Goal: Book appointment/travel/reservation

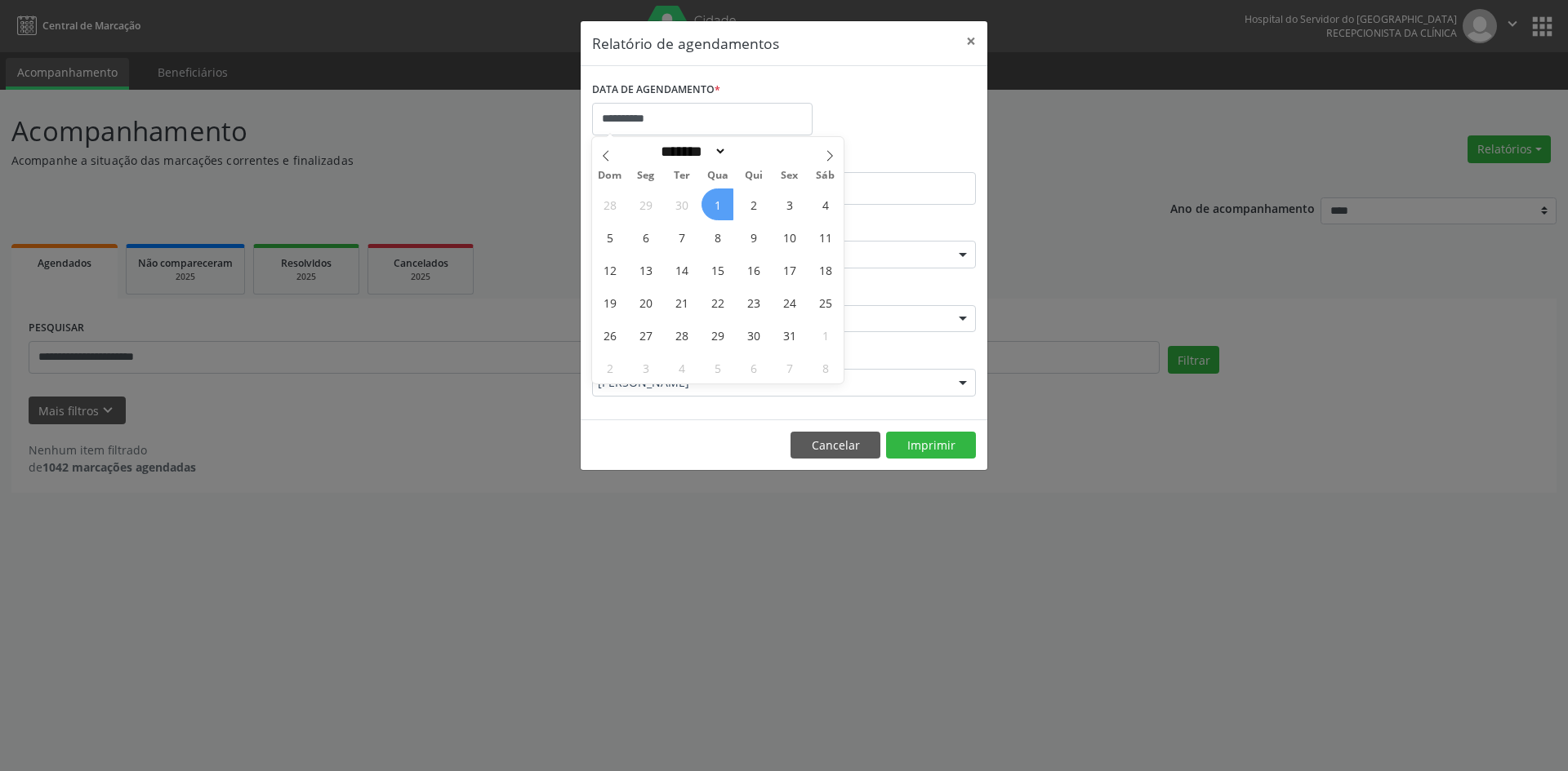
select select "*"
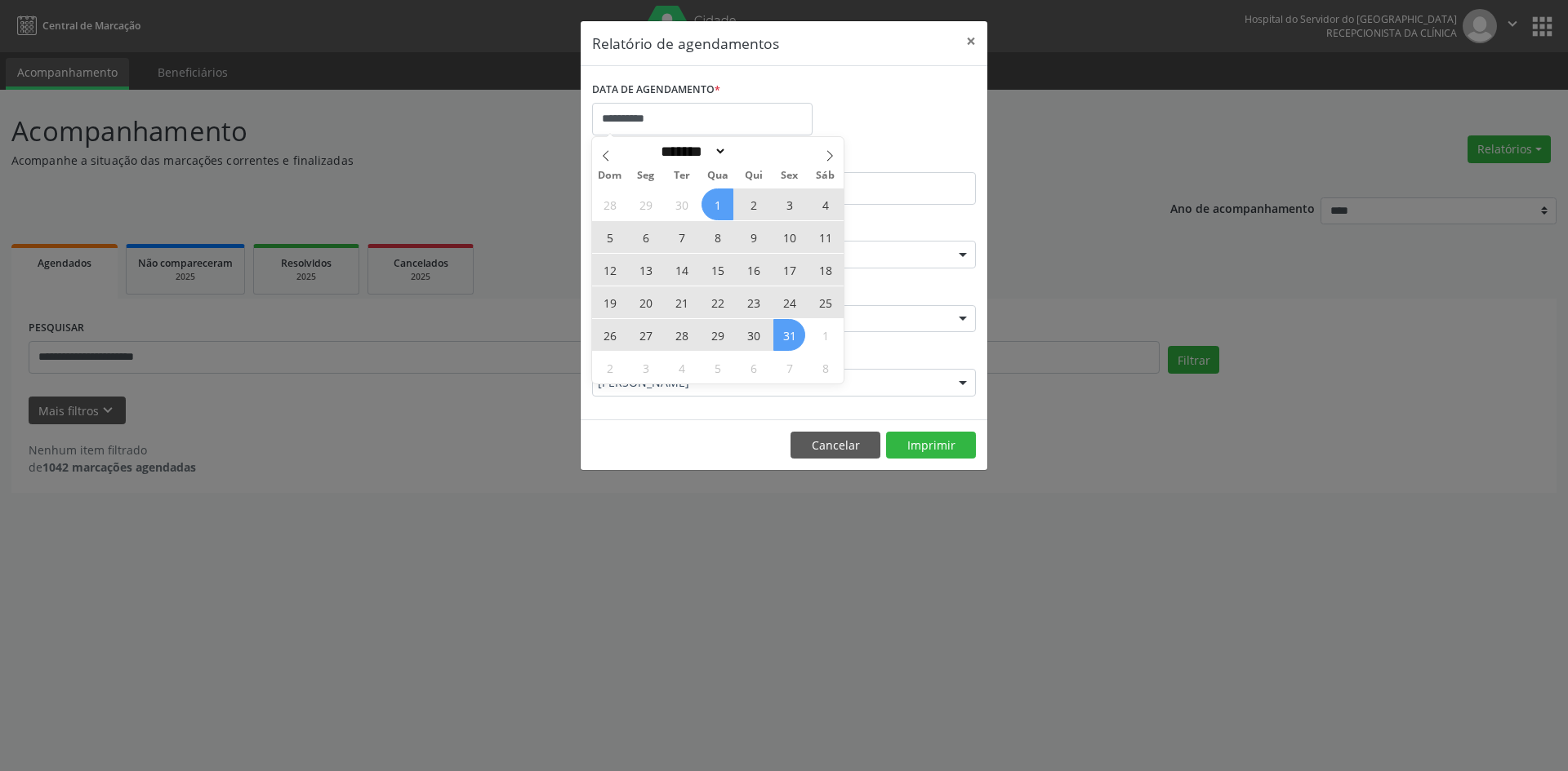
click at [785, 334] on div "28 29 30 1 2 3 4 5 6 7 8 9 10 11 12 13 14 15 16 17 18 19 20 21 22 23 24 25 26 2…" at bounding box center [717, 285] width 251 height 196
click at [785, 334] on span "31" at bounding box center [789, 334] width 31 height 31
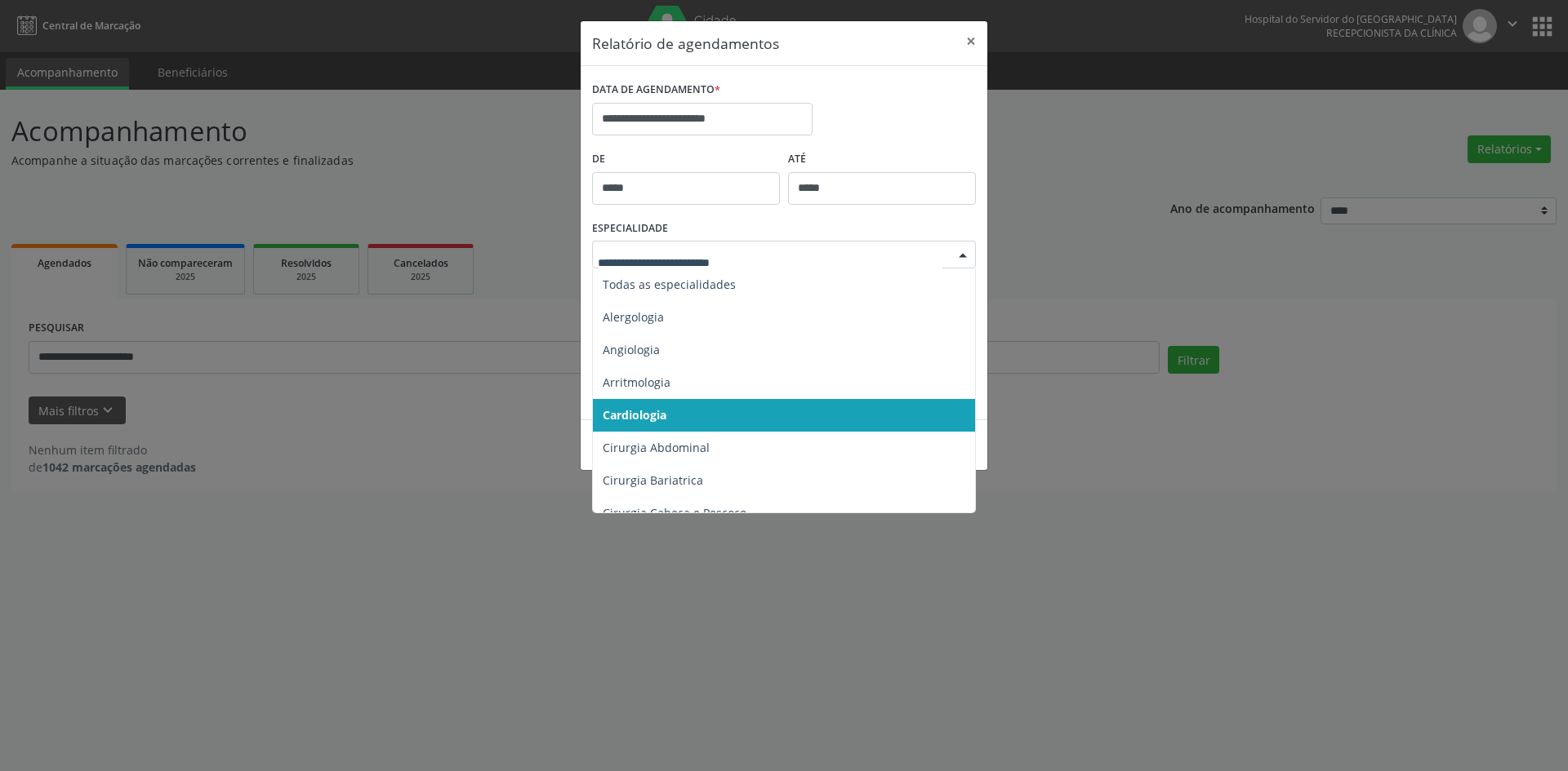
click at [964, 256] on div at bounding box center [963, 255] width 25 height 27
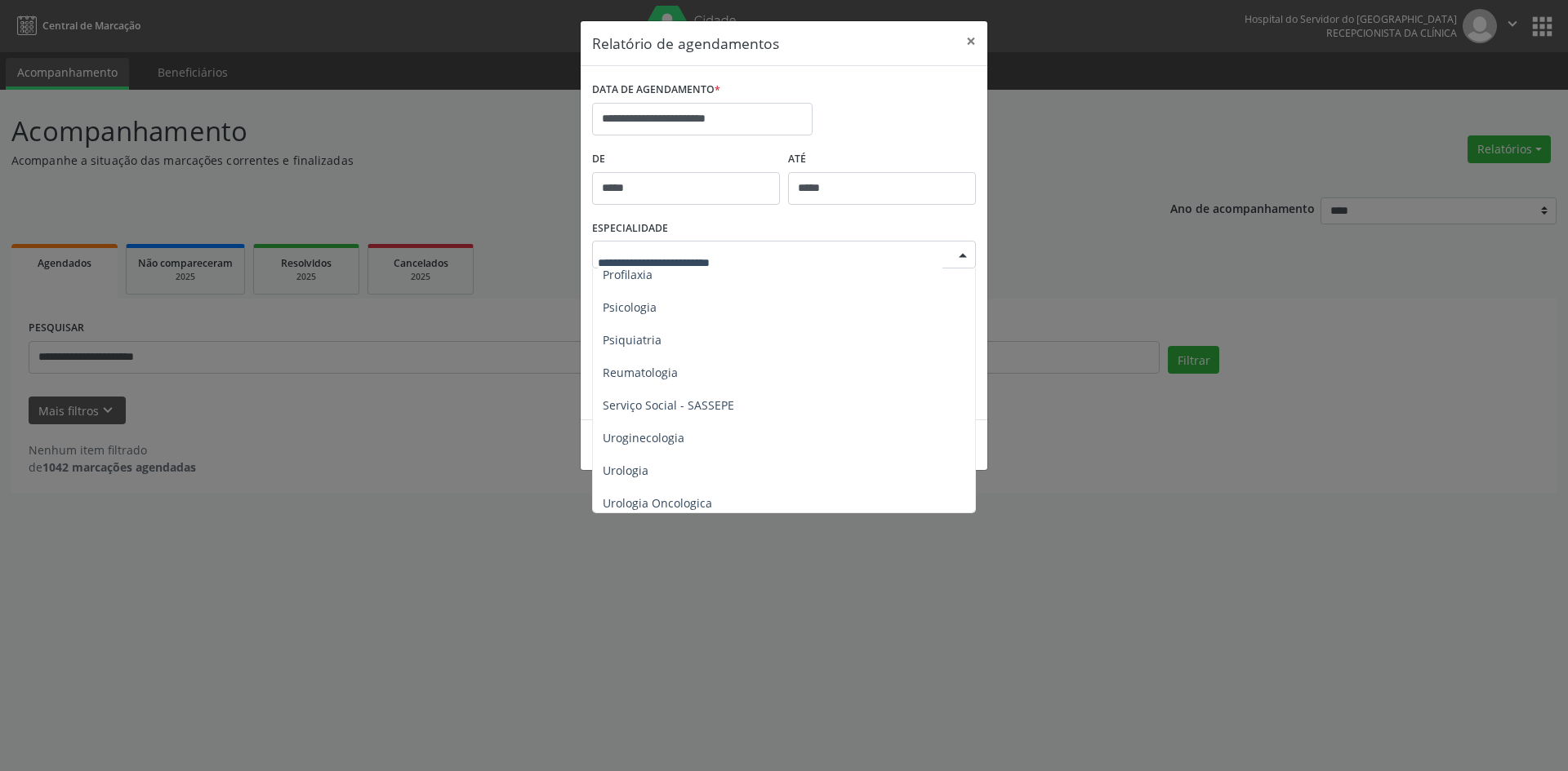
scroll to position [2775, 0]
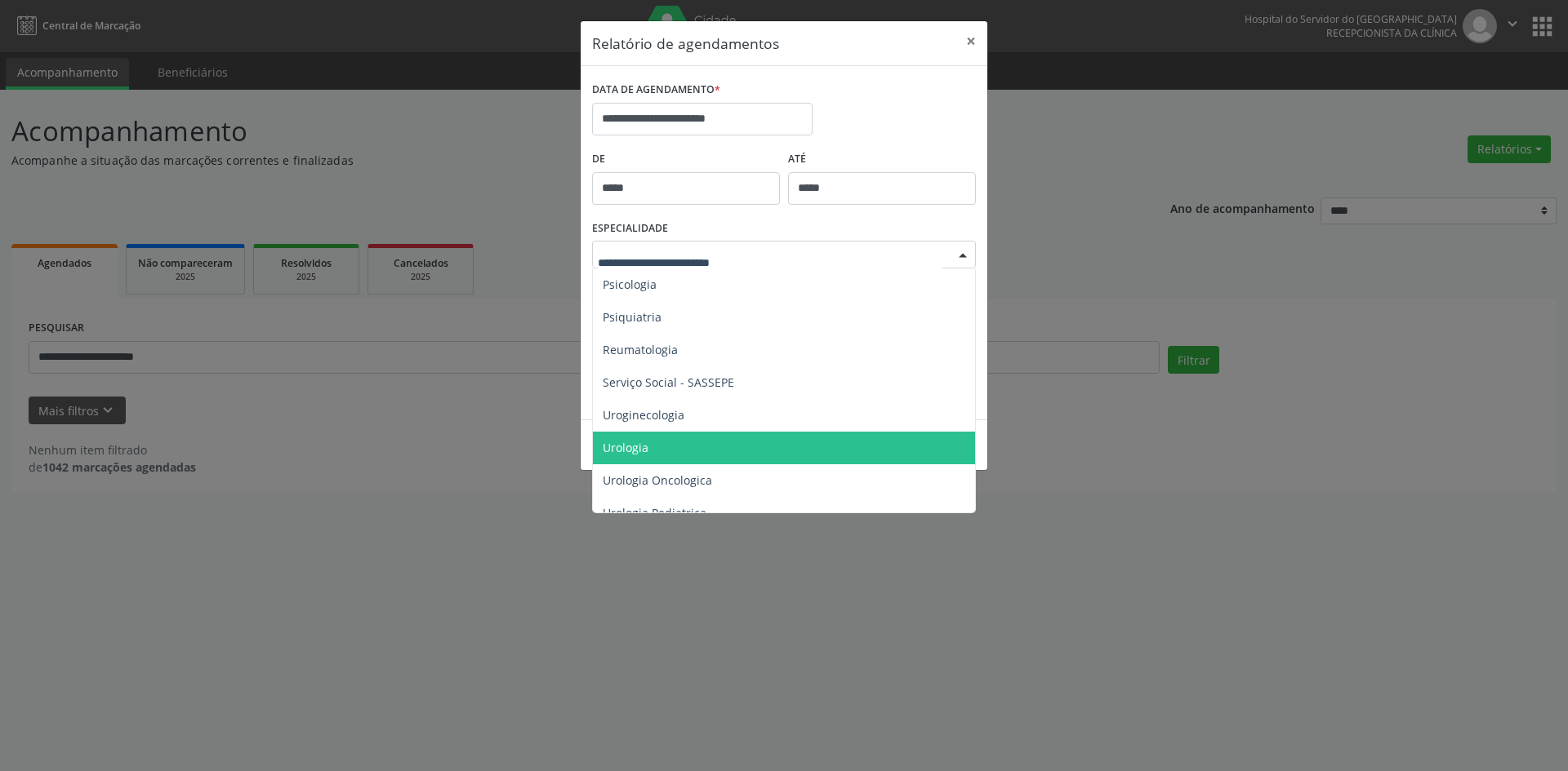
click at [631, 454] on span "Urologia" at bounding box center [625, 448] width 46 height 16
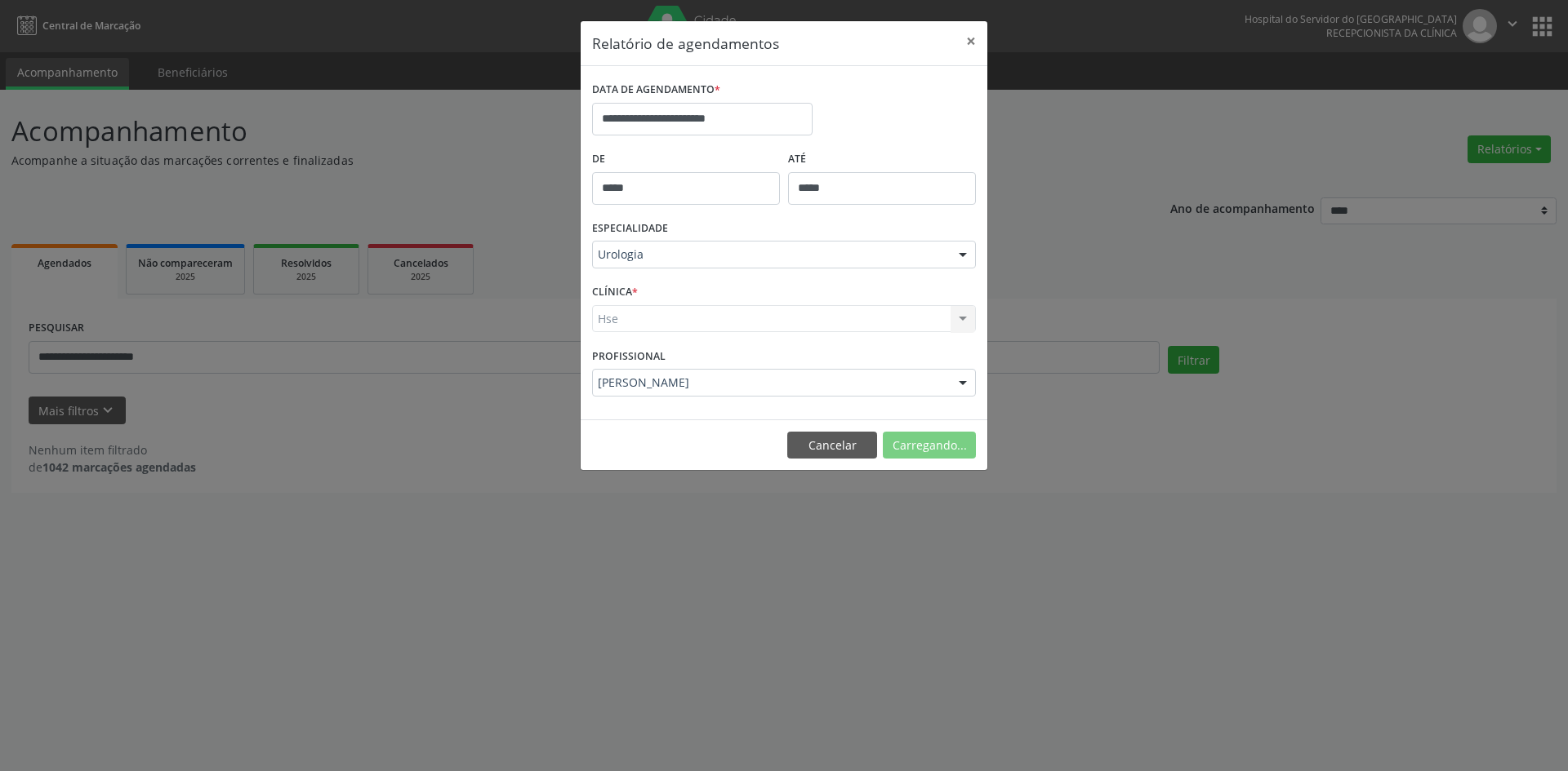
click at [613, 320] on div "Hse Hse Nenhum resultado encontrado para: " " Não há nenhuma opção para ser exi…" at bounding box center [783, 319] width 384 height 27
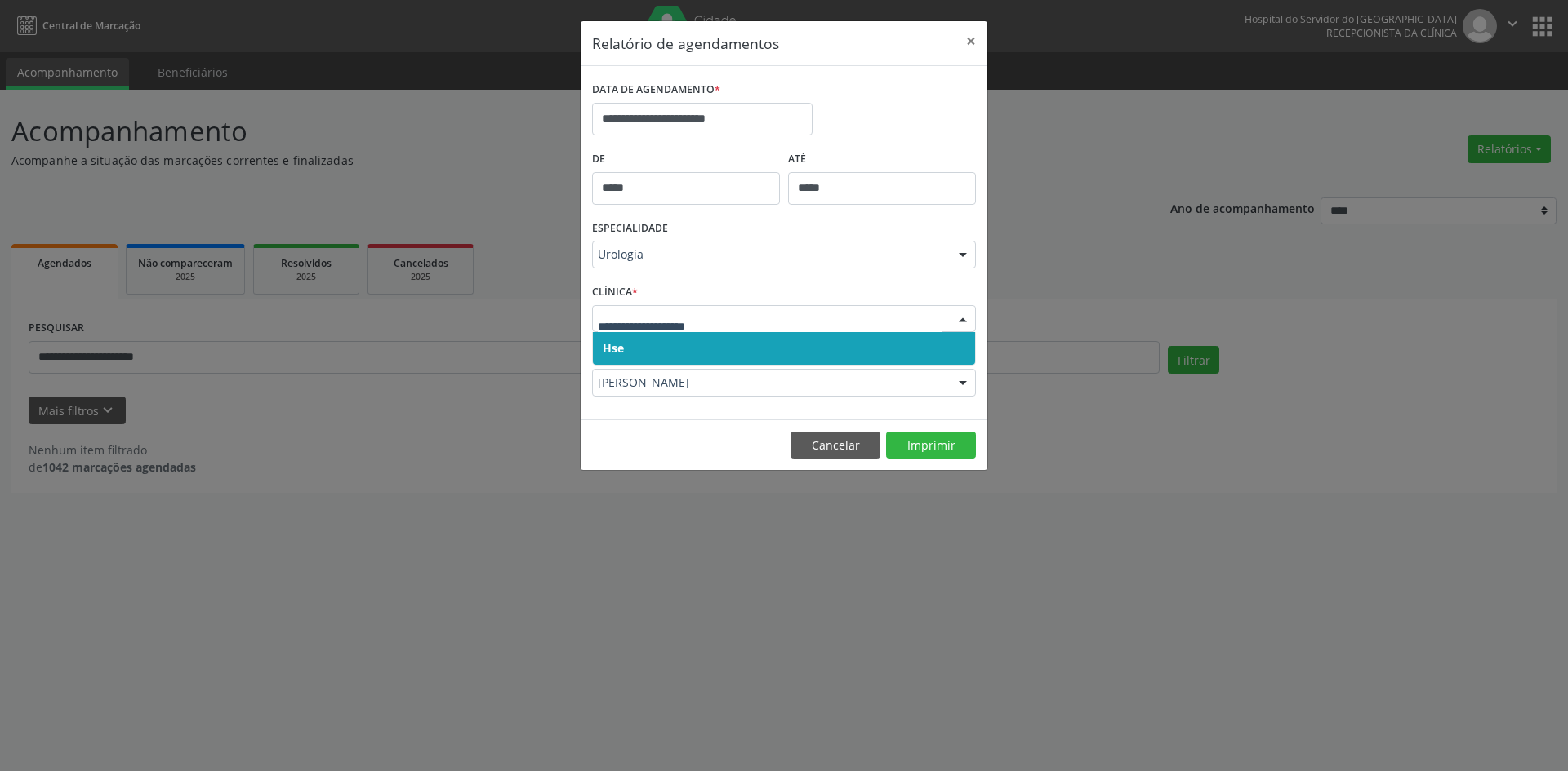
click at [616, 348] on span "Hse" at bounding box center [613, 348] width 22 height 16
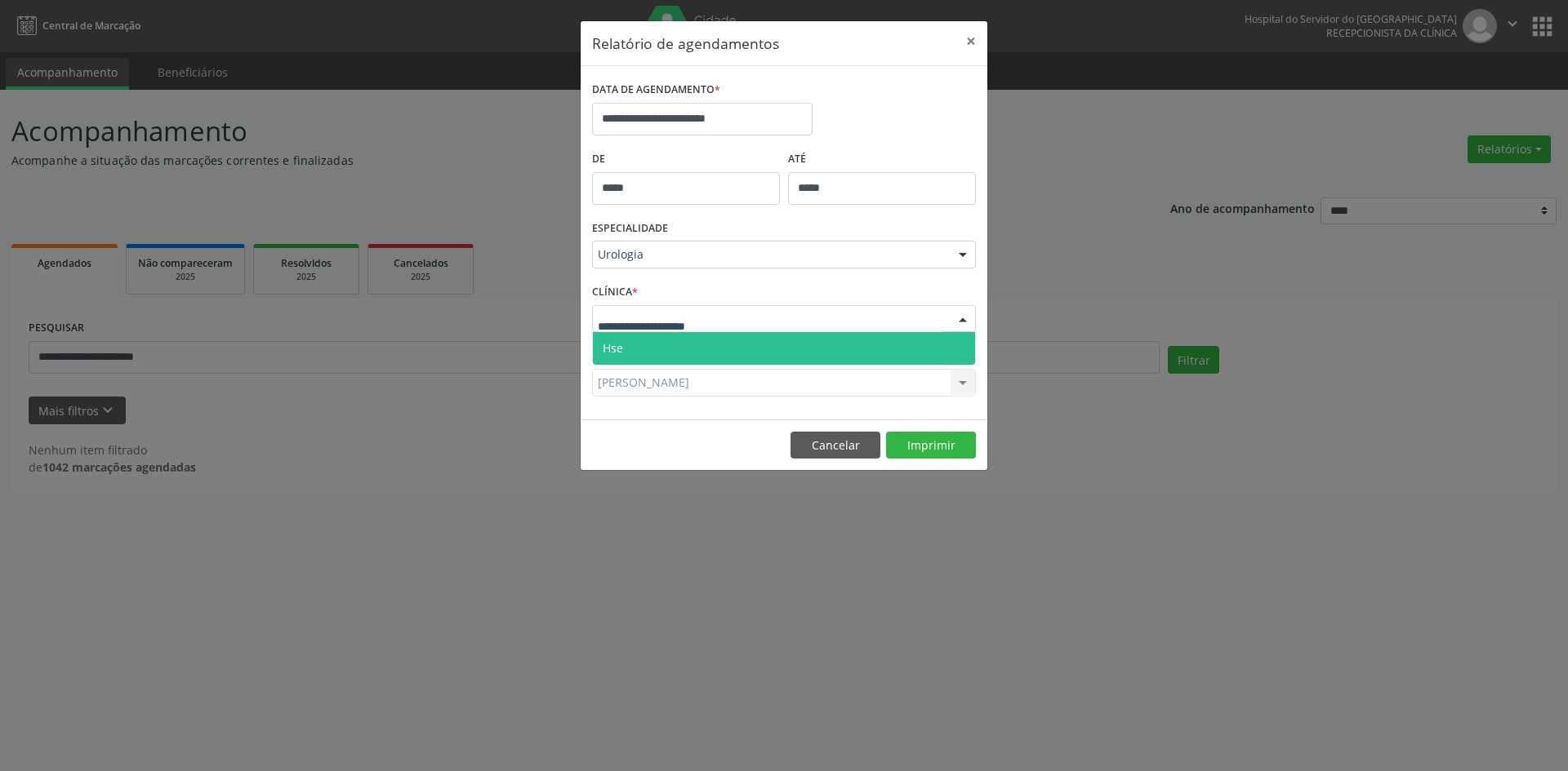
click at [620, 334] on span "Hse" at bounding box center [783, 348] width 382 height 32
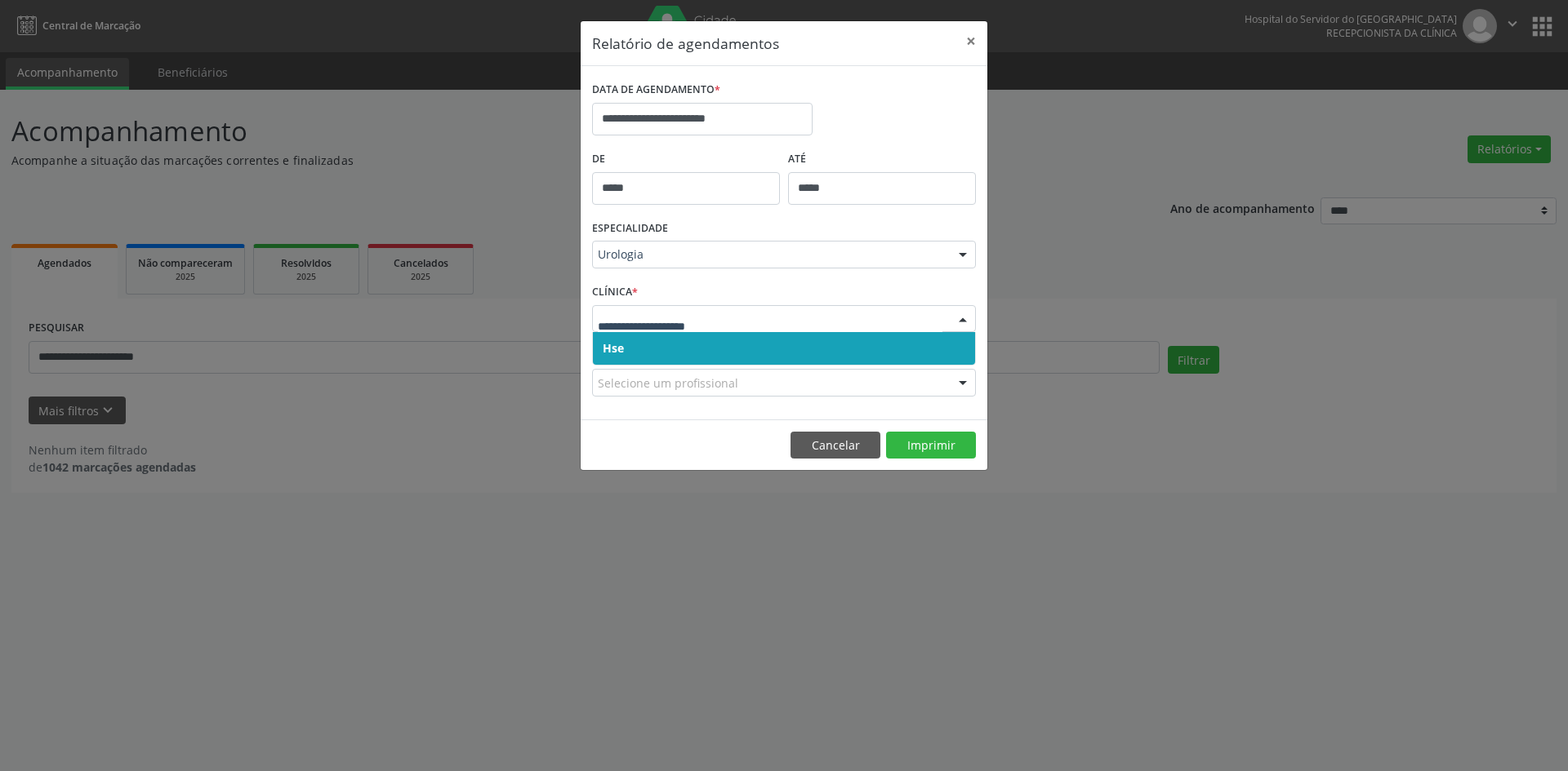
click at [620, 339] on span "Hse" at bounding box center [783, 348] width 382 height 32
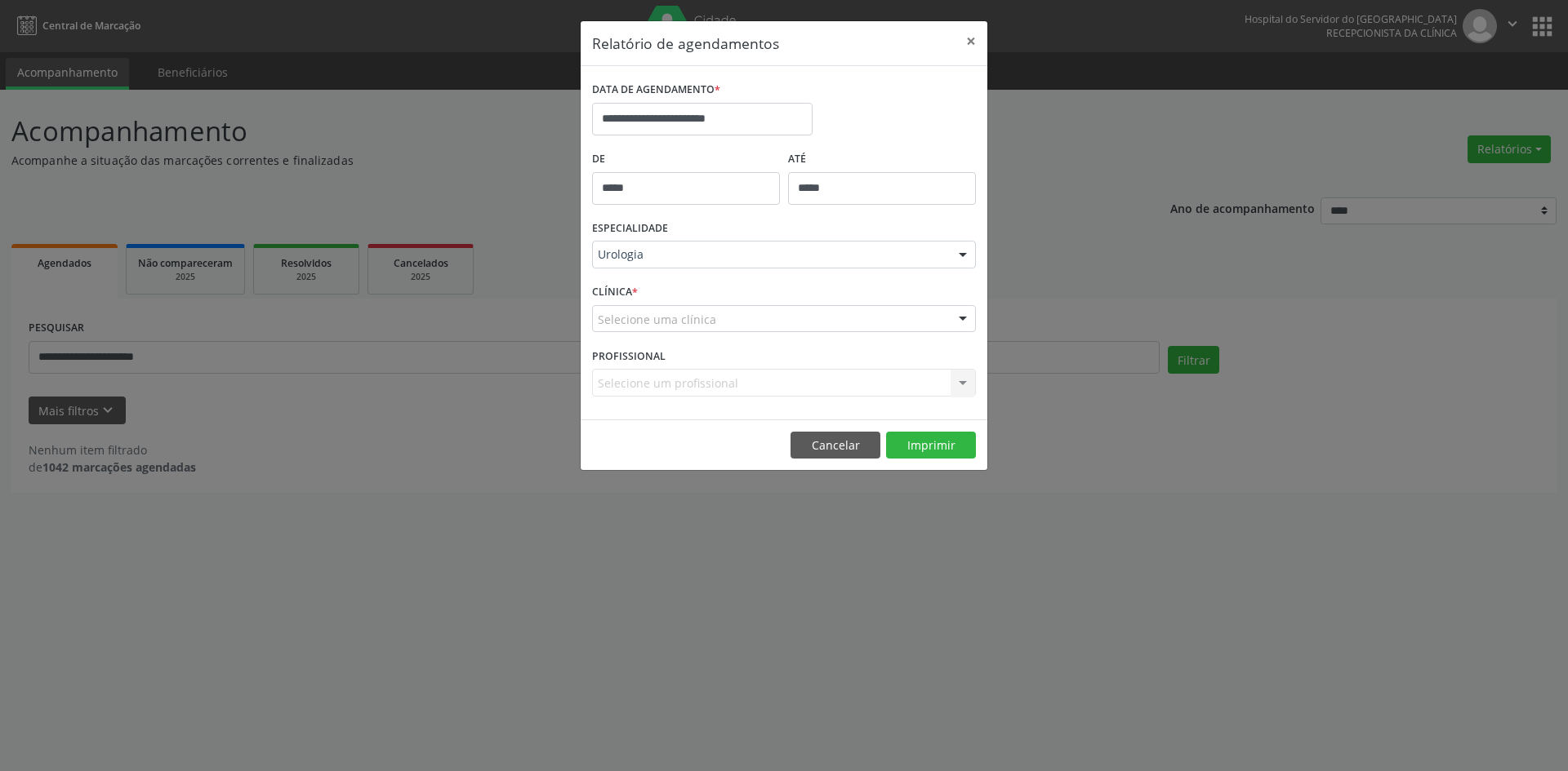
click at [622, 380] on div "Selecione um profissional Todos os profissionais [PERSON_NAME] Interaminense [P…" at bounding box center [783, 383] width 384 height 27
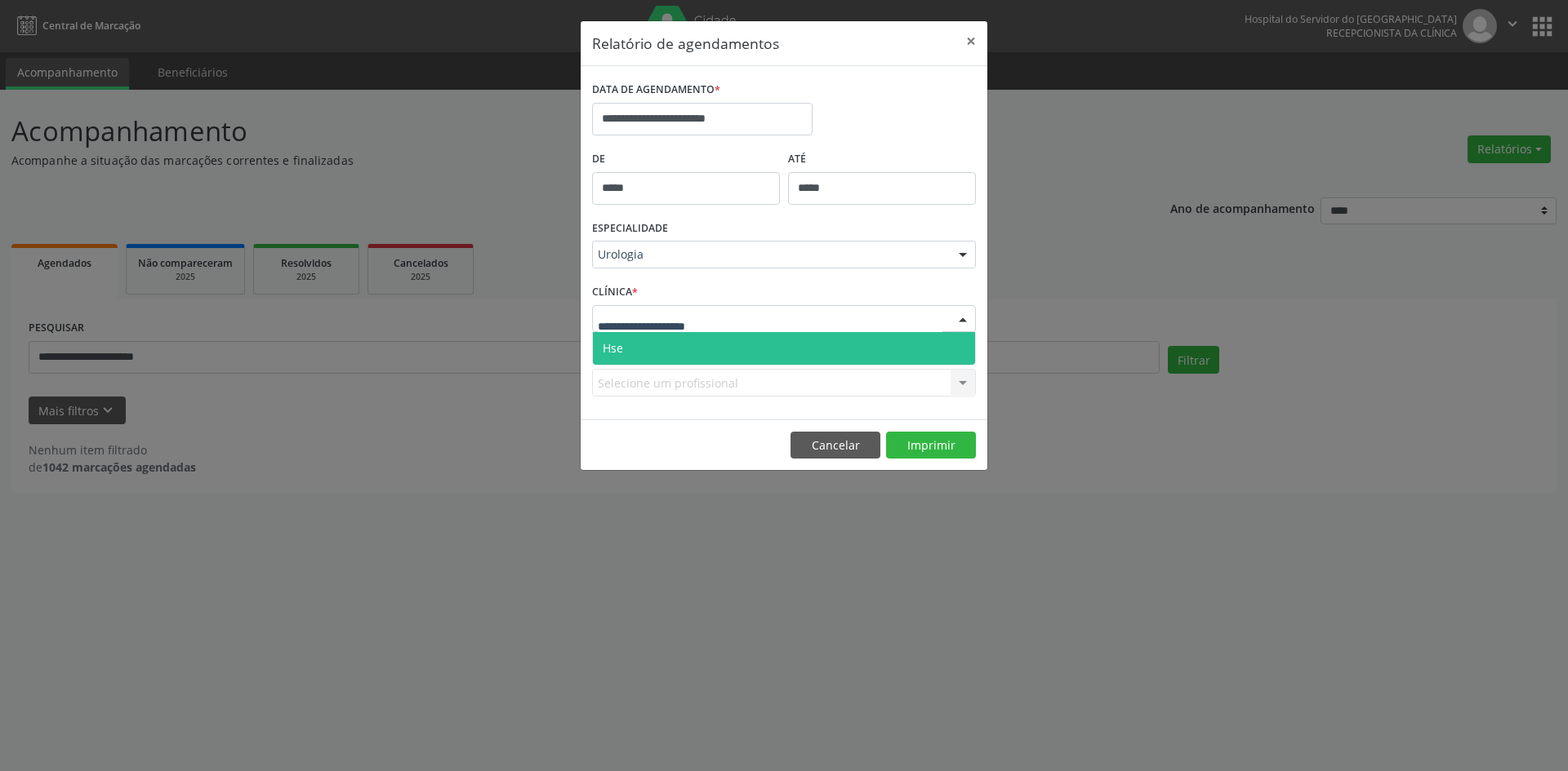
click at [629, 350] on span "Hse" at bounding box center [783, 348] width 382 height 32
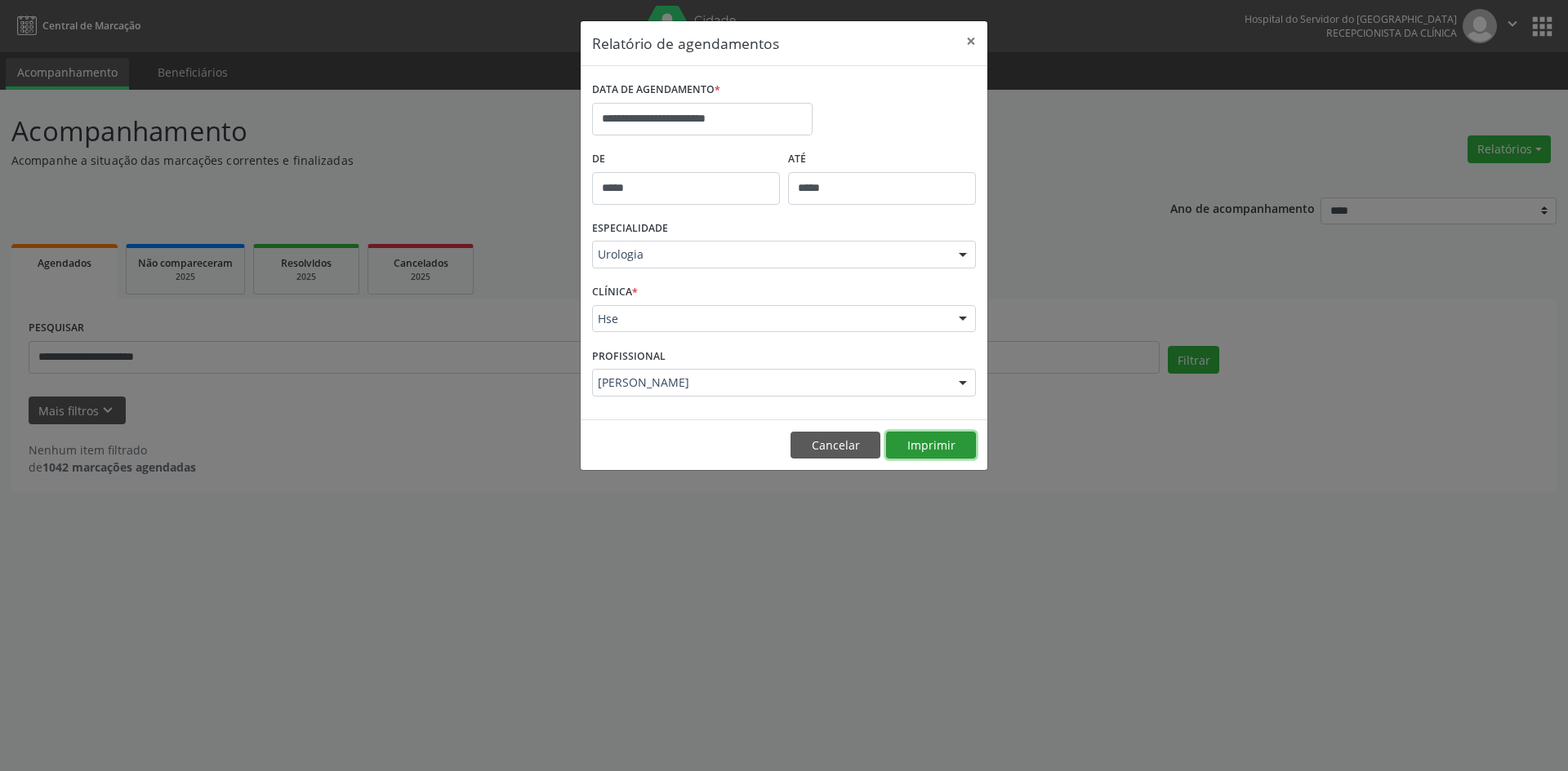
click at [944, 442] on button "Imprimir" at bounding box center [931, 445] width 90 height 27
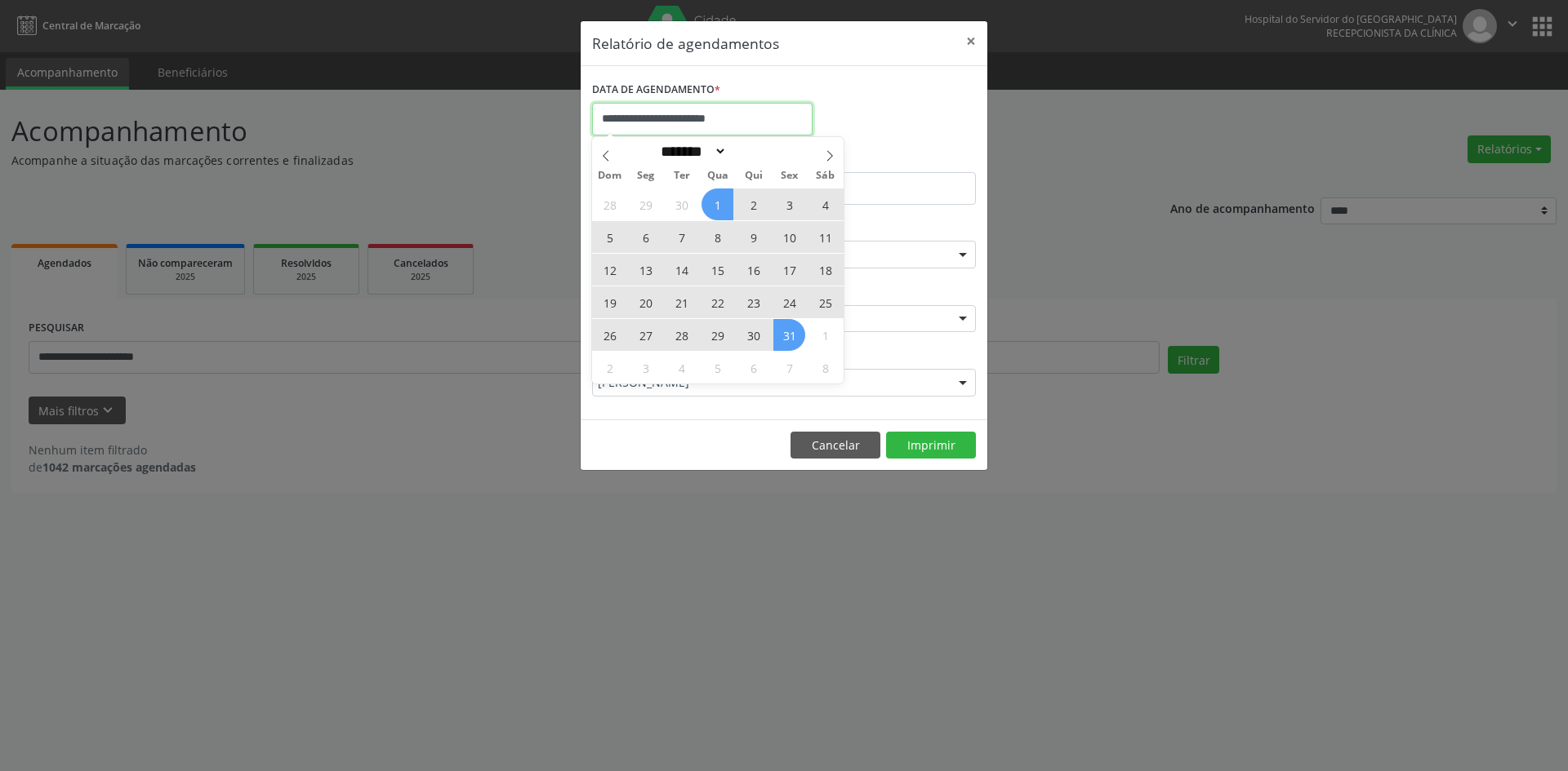
click at [697, 116] on input "**********" at bounding box center [702, 119] width 221 height 32
click at [602, 153] on icon at bounding box center [606, 156] width 12 height 12
select select "*"
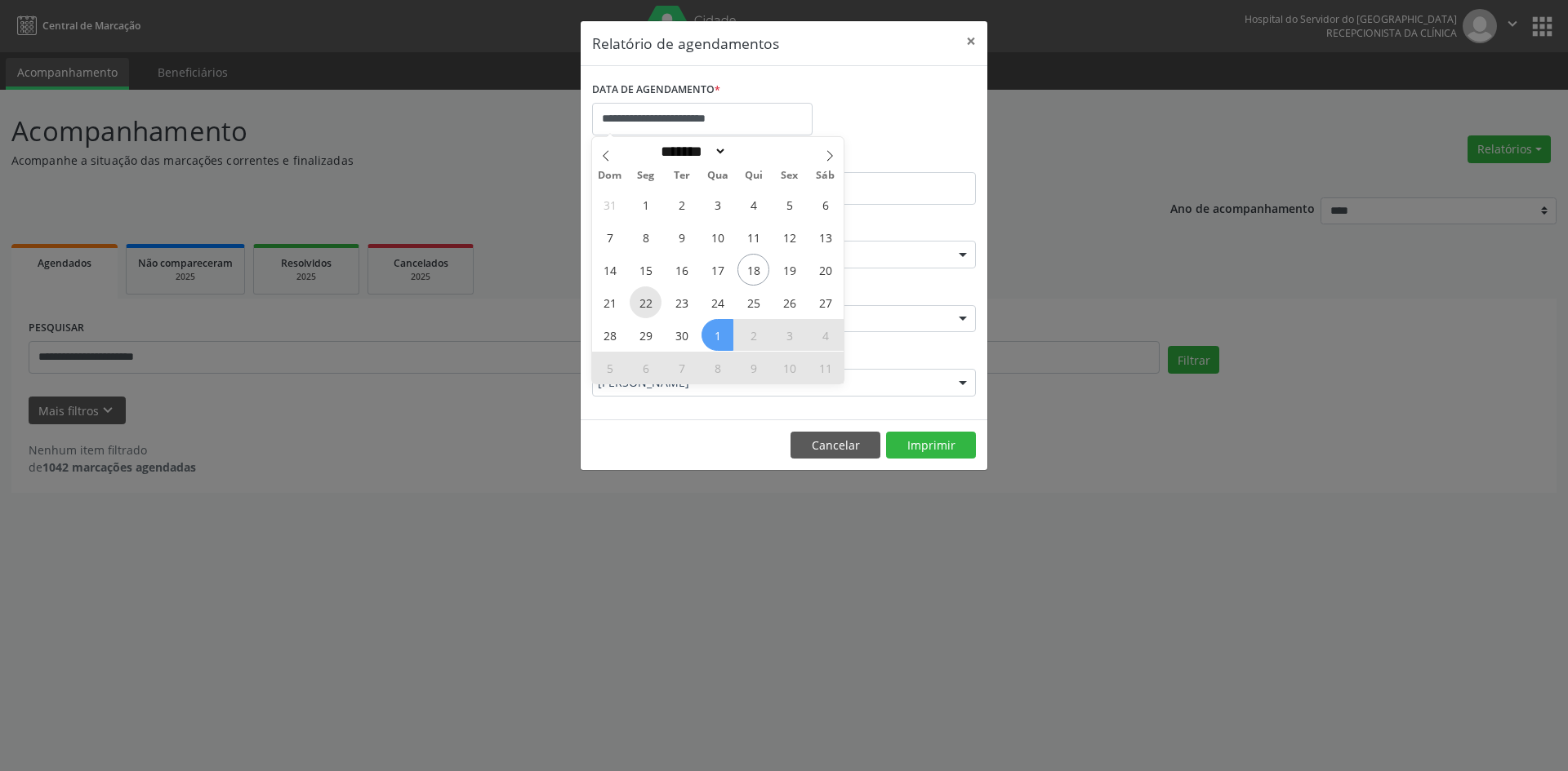
click at [643, 300] on span "22" at bounding box center [646, 302] width 31 height 31
type input "**********"
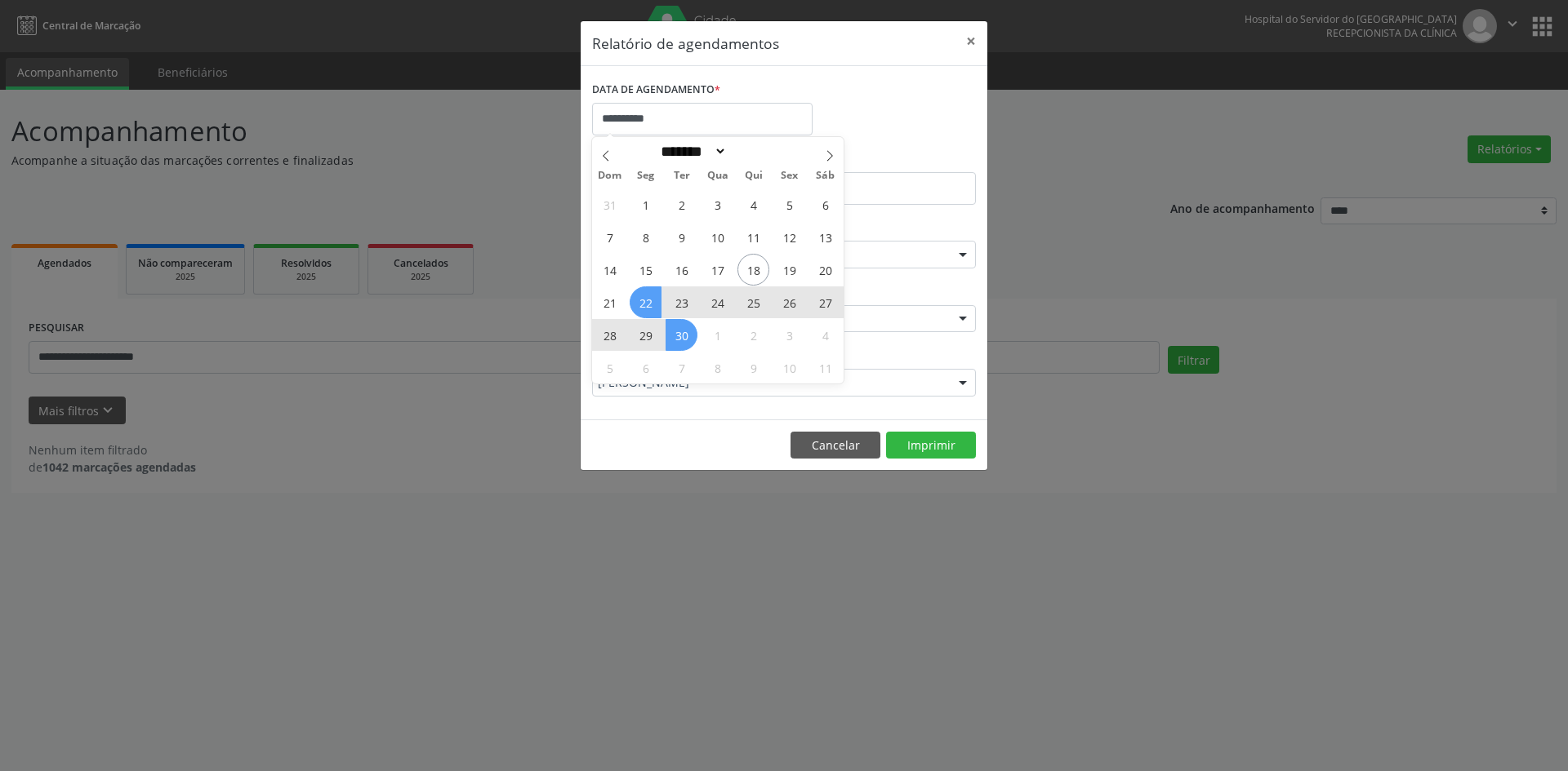
drag, startPoint x: 643, startPoint y: 300, endPoint x: 689, endPoint y: 339, distance: 60.3
click at [691, 344] on div "31 1 2 3 4 5 6 7 8 9 10 11 12 13 14 15 16 17 18 19 20 21 22 23 24 25 26 27 28 2…" at bounding box center [717, 285] width 251 height 196
click at [687, 334] on span "30" at bounding box center [681, 334] width 31 height 31
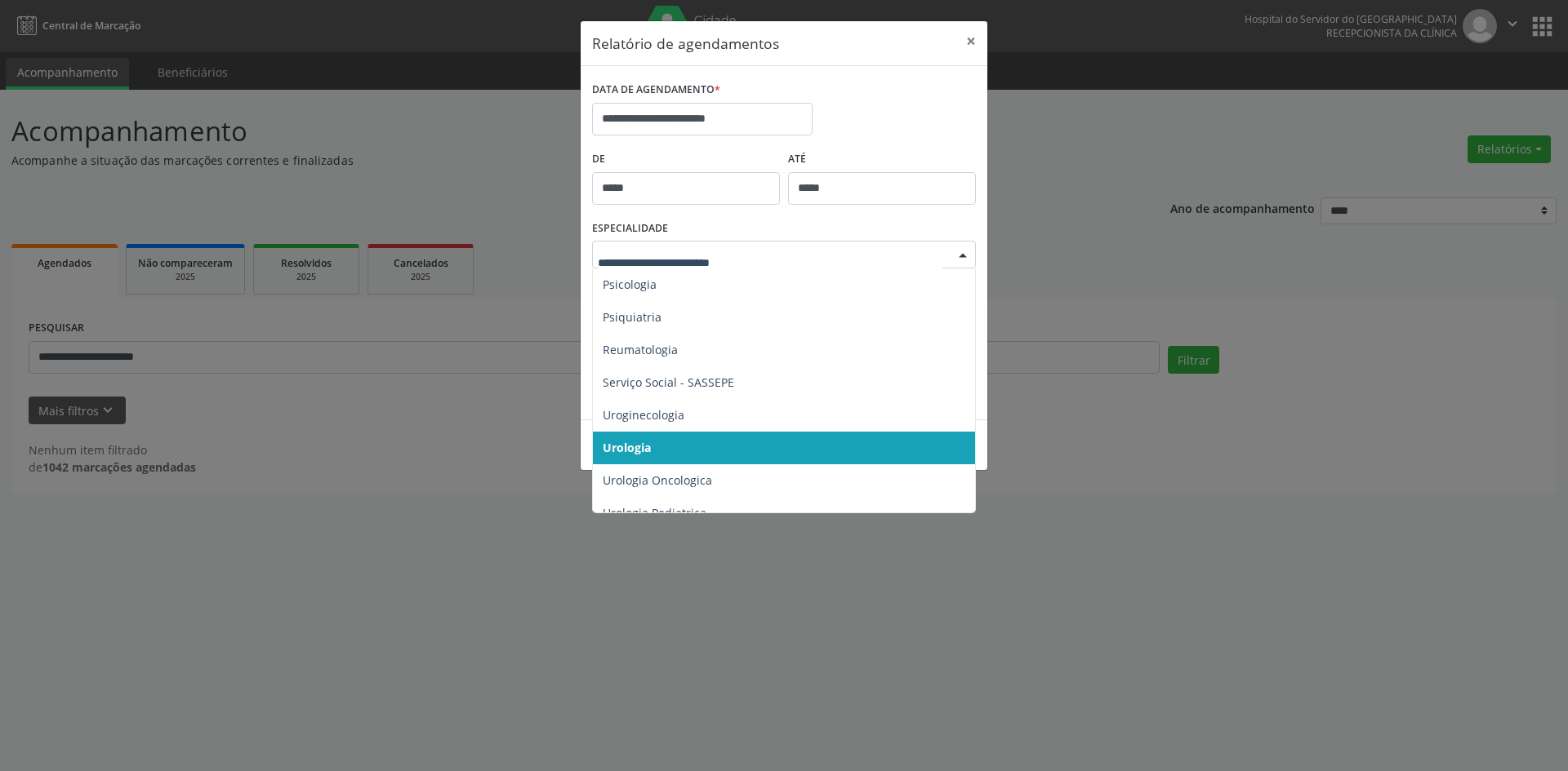
click at [965, 256] on div at bounding box center [963, 255] width 25 height 27
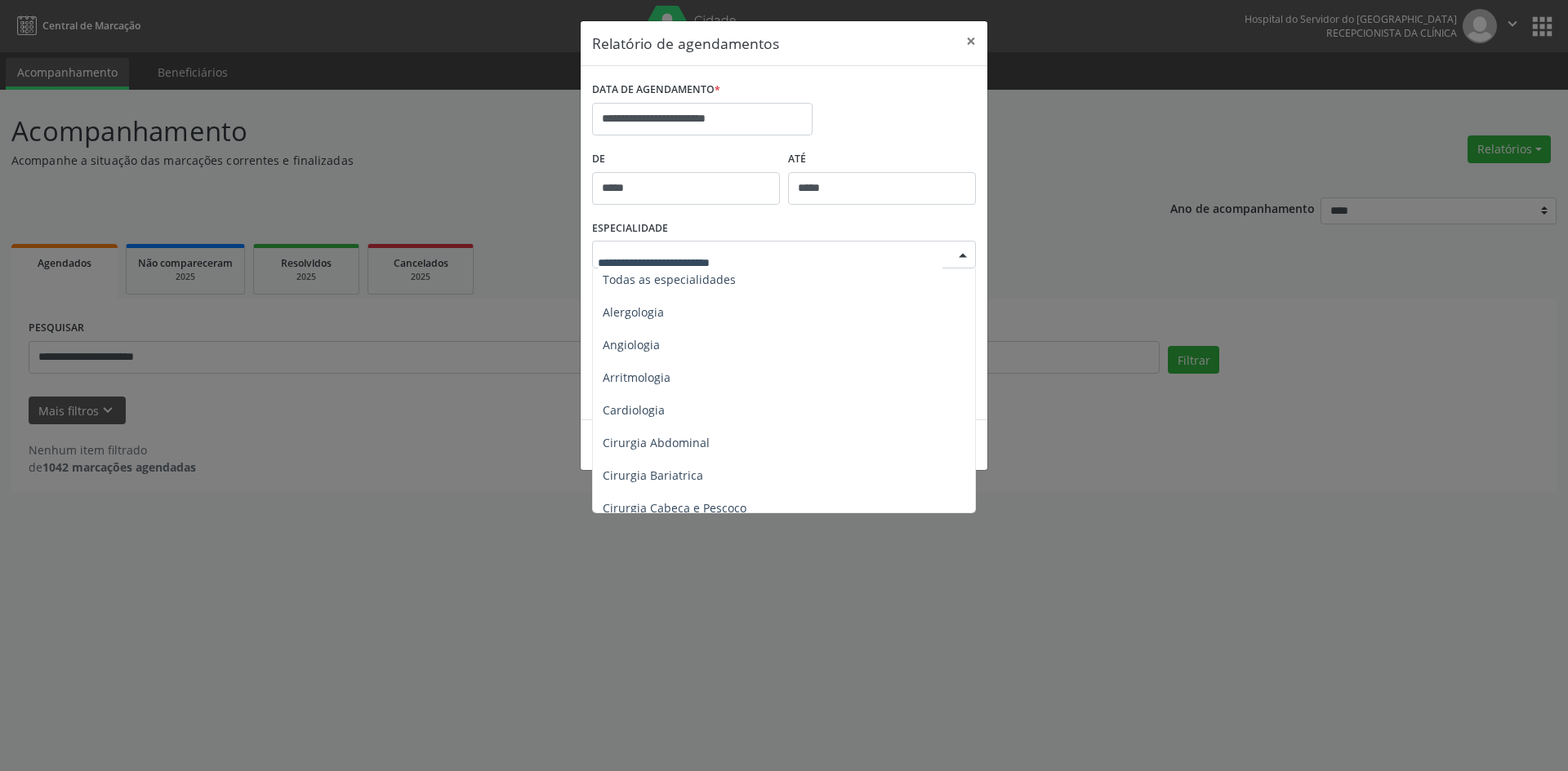
scroll to position [0, 0]
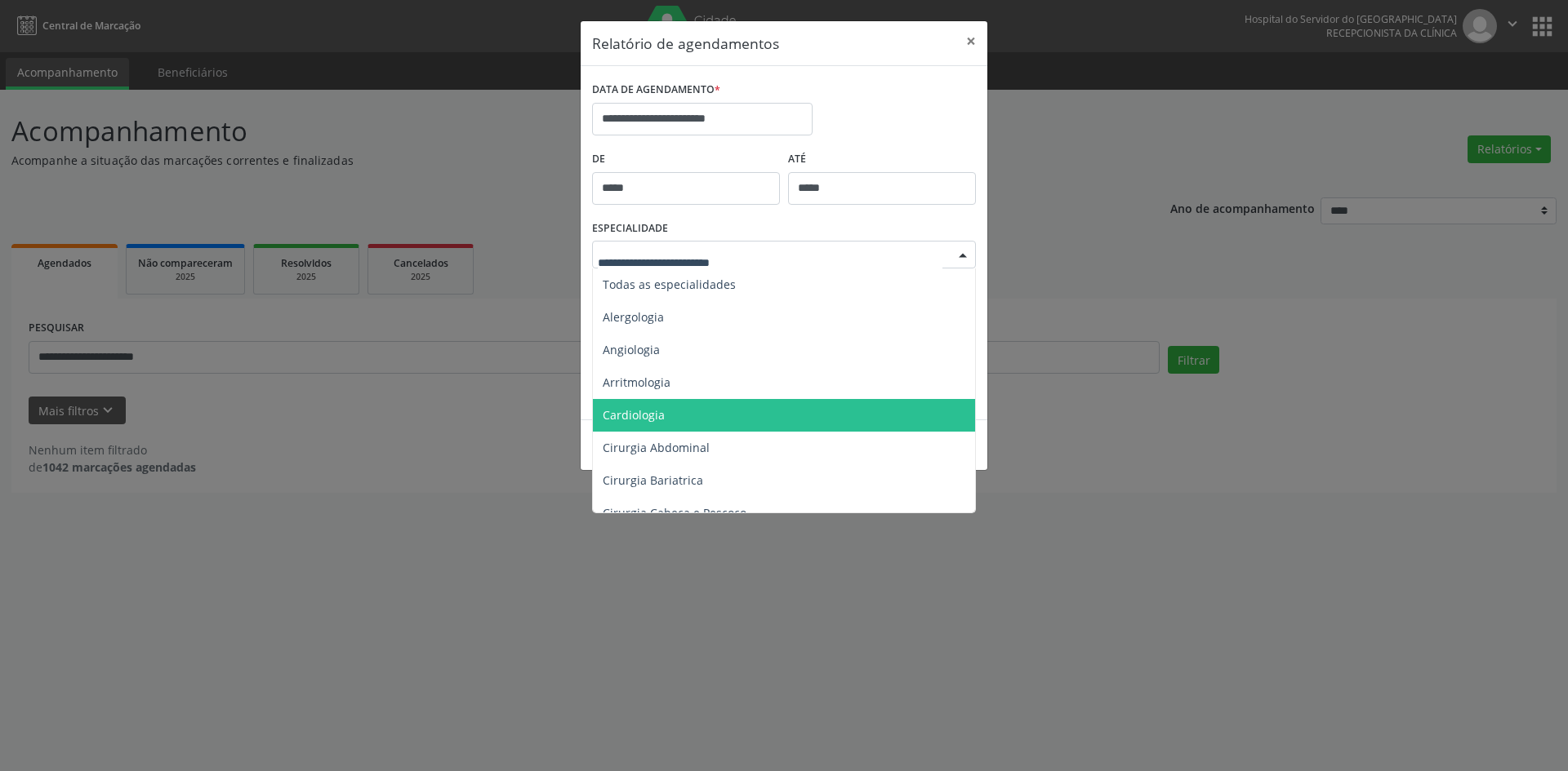
click at [637, 415] on span "Cardiologia" at bounding box center [633, 415] width 62 height 16
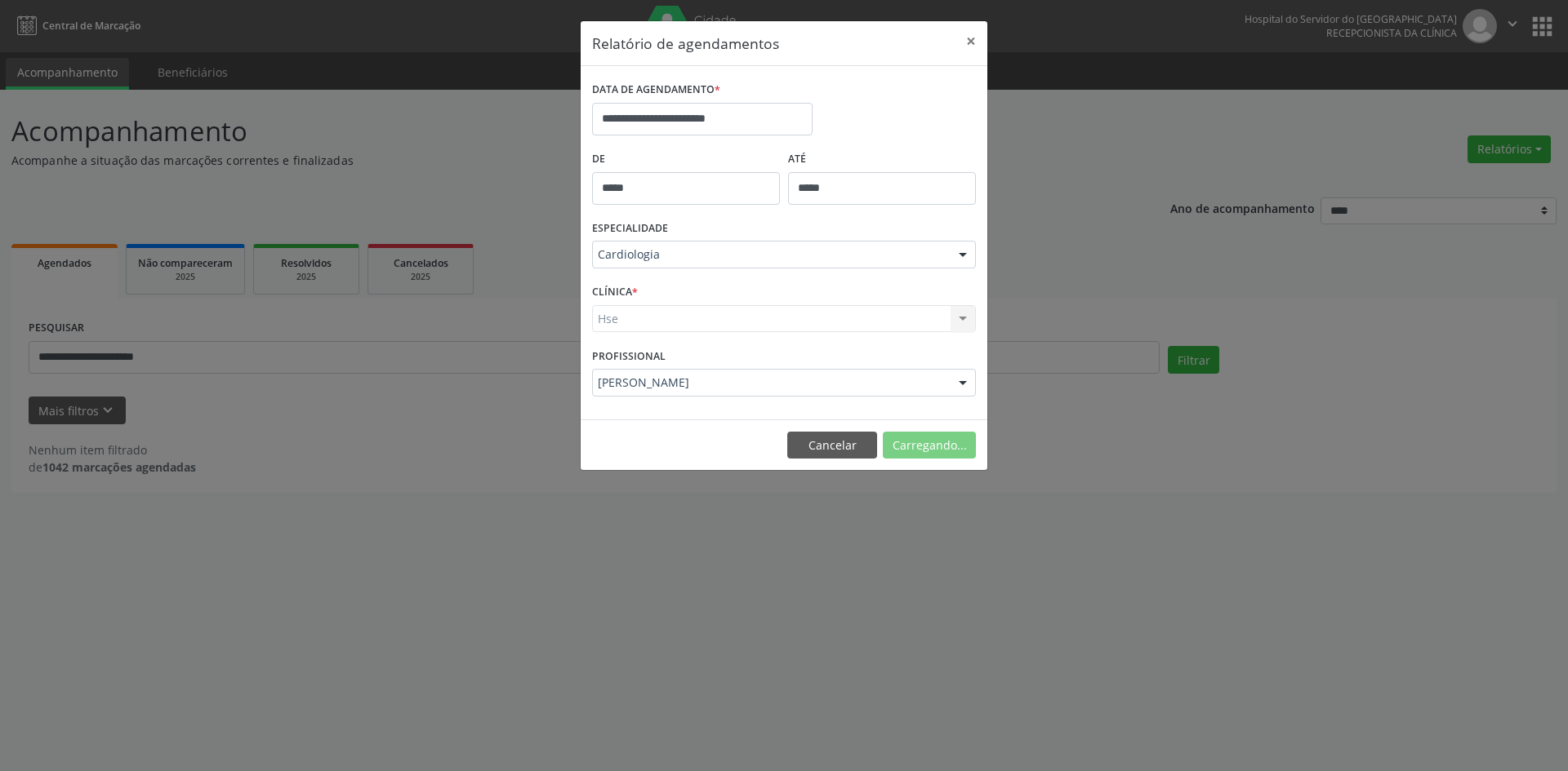
click at [606, 315] on div "Hse Hse Nenhum resultado encontrado para: " " Não há nenhuma opção para ser exi…" at bounding box center [783, 319] width 384 height 27
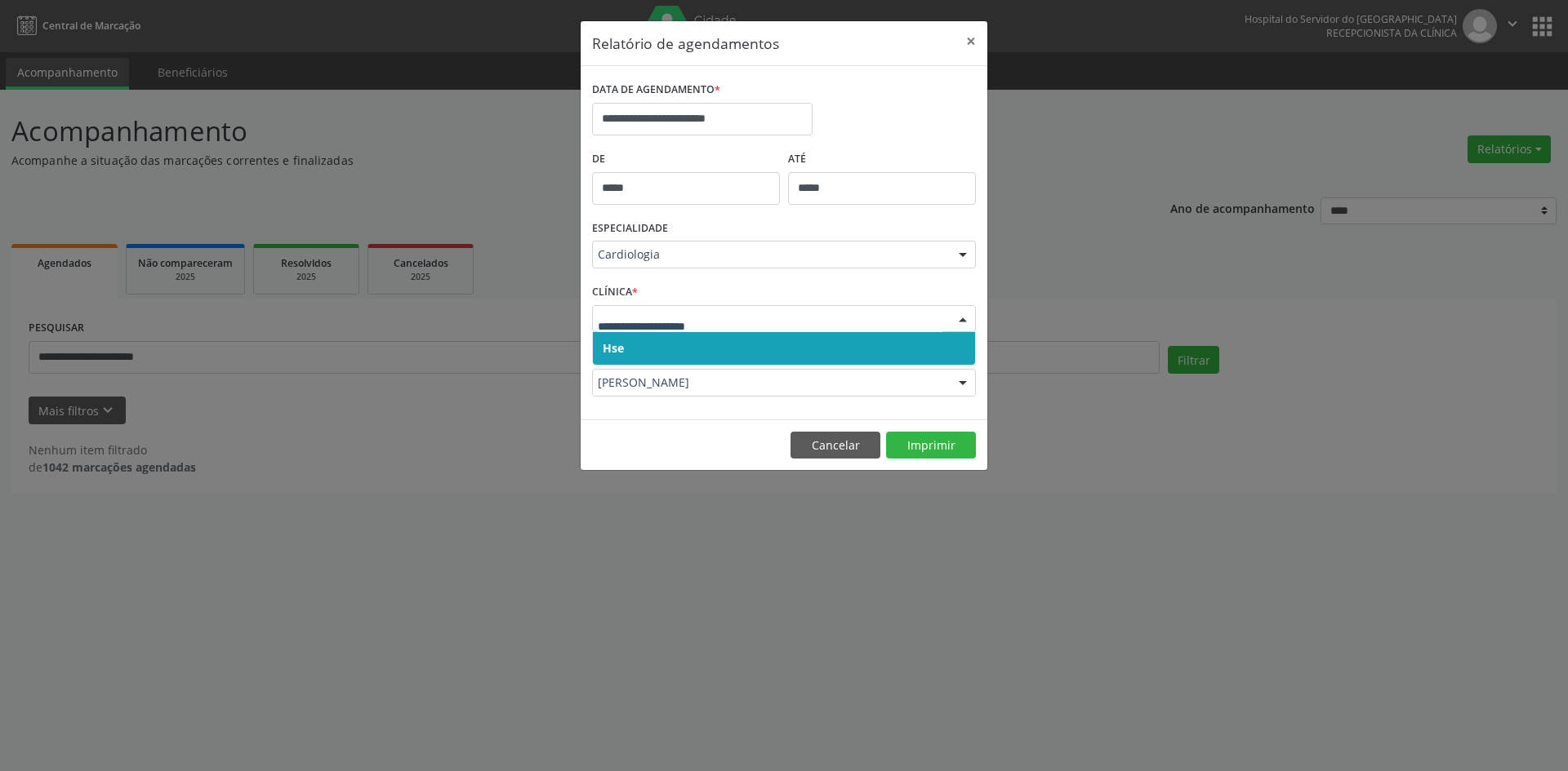
drag, startPoint x: 615, startPoint y: 352, endPoint x: 615, endPoint y: 341, distance: 11.0
click at [615, 350] on span "Hse" at bounding box center [613, 348] width 22 height 16
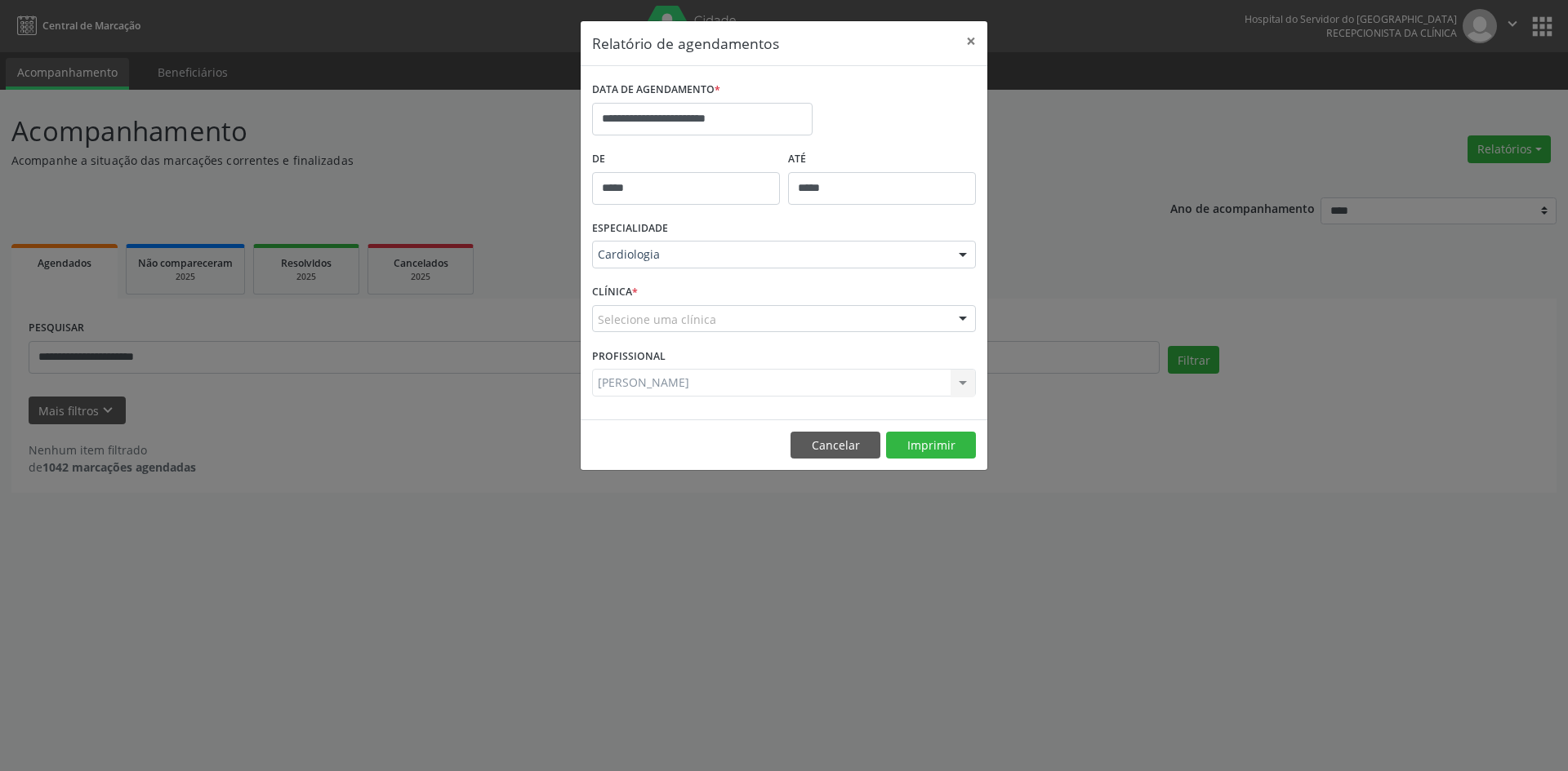
drag, startPoint x: 615, startPoint y: 324, endPoint x: 618, endPoint y: 346, distance: 22.2
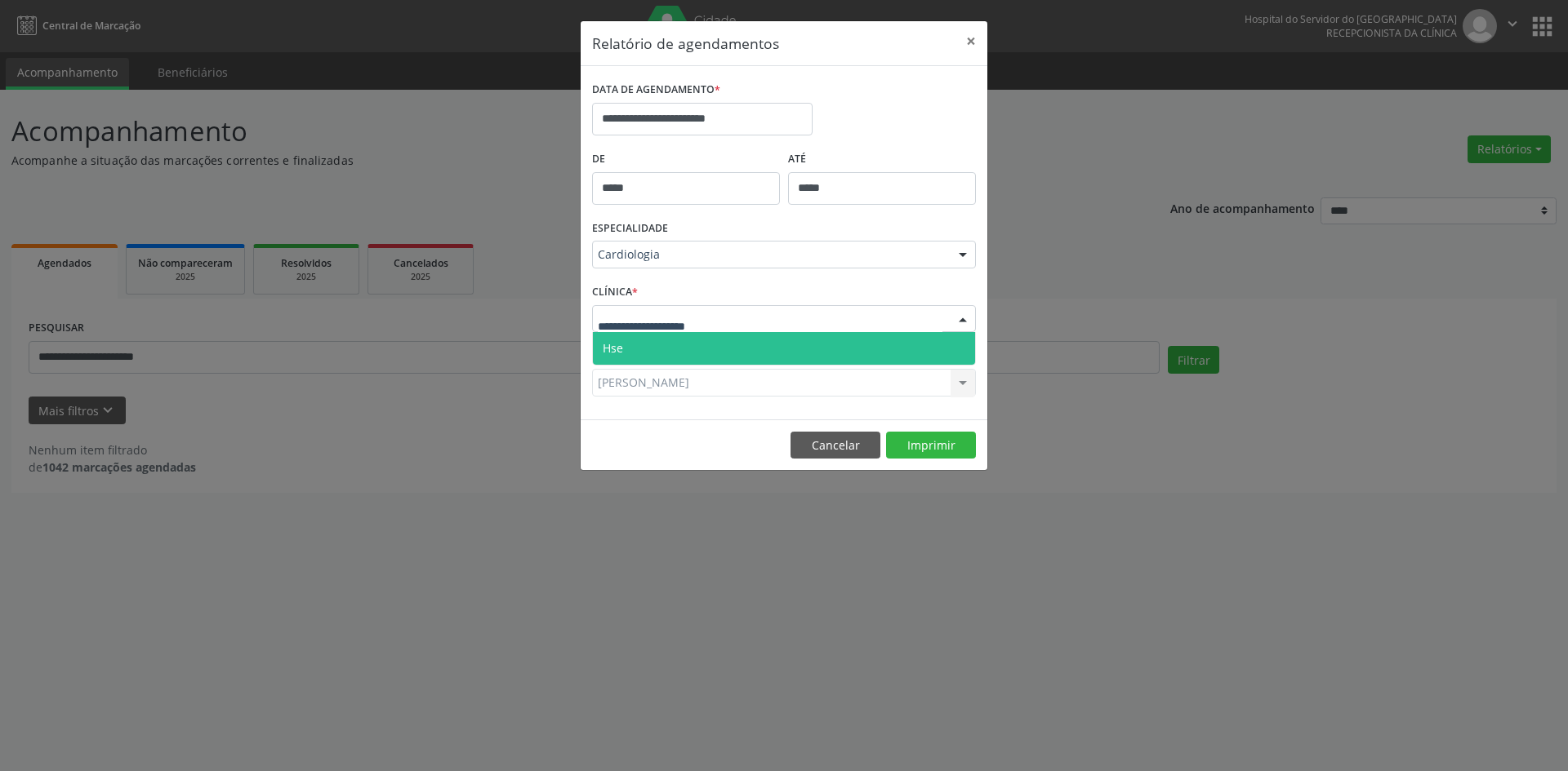
click at [619, 351] on span "Hse" at bounding box center [612, 348] width 21 height 16
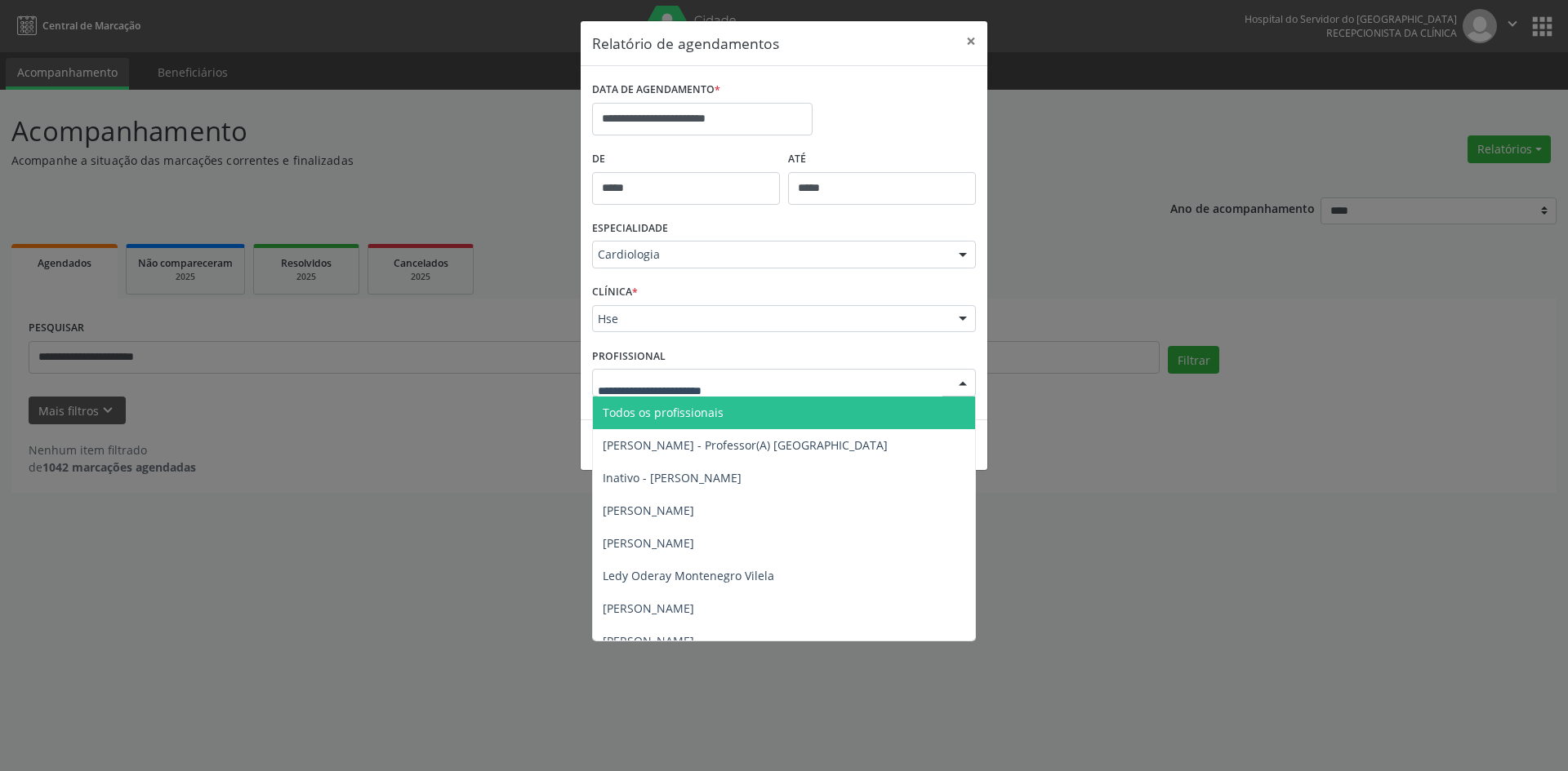
click at [614, 416] on span "Todos os profissionais" at bounding box center [662, 413] width 121 height 16
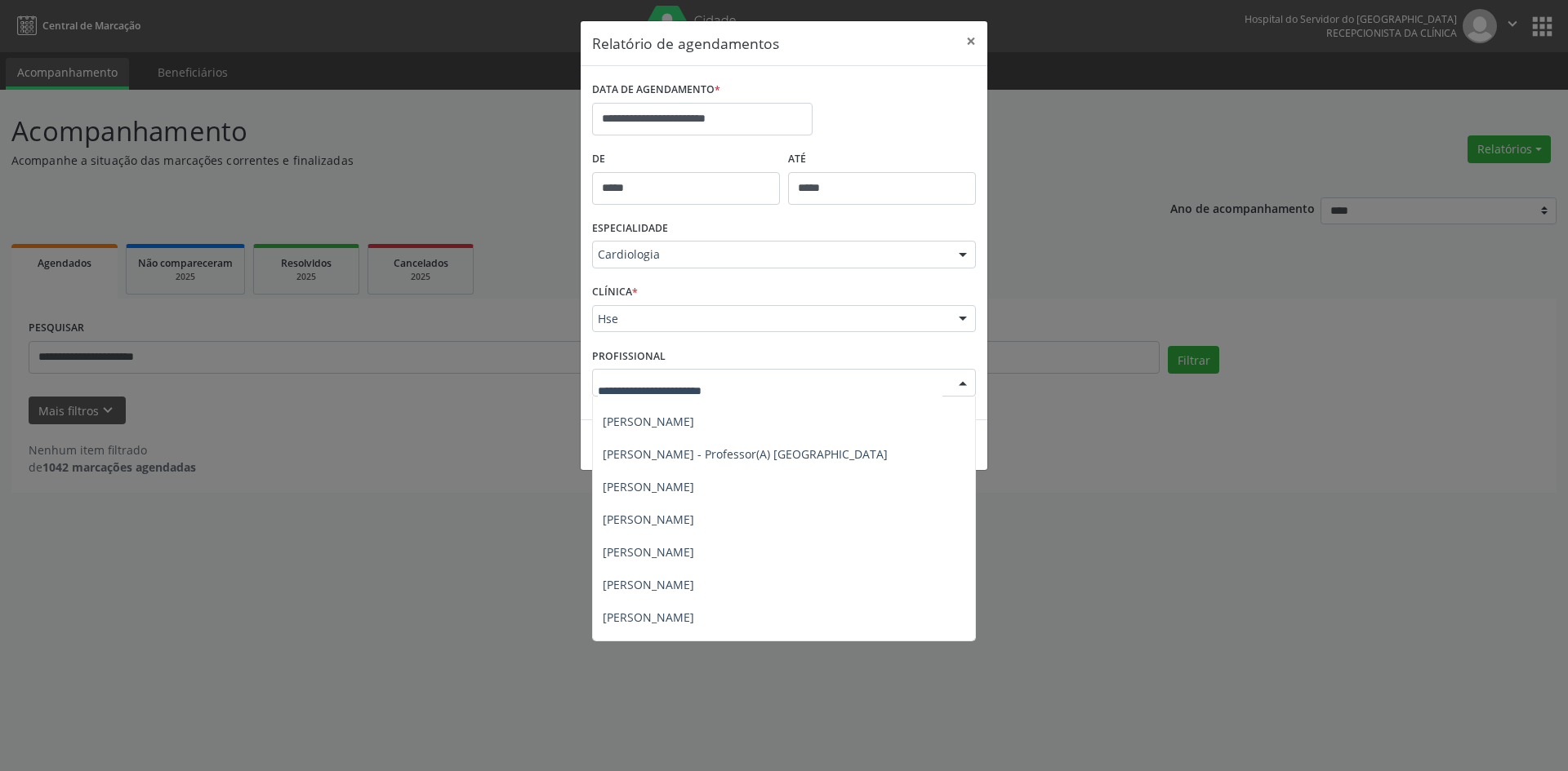
scroll to position [343, 0]
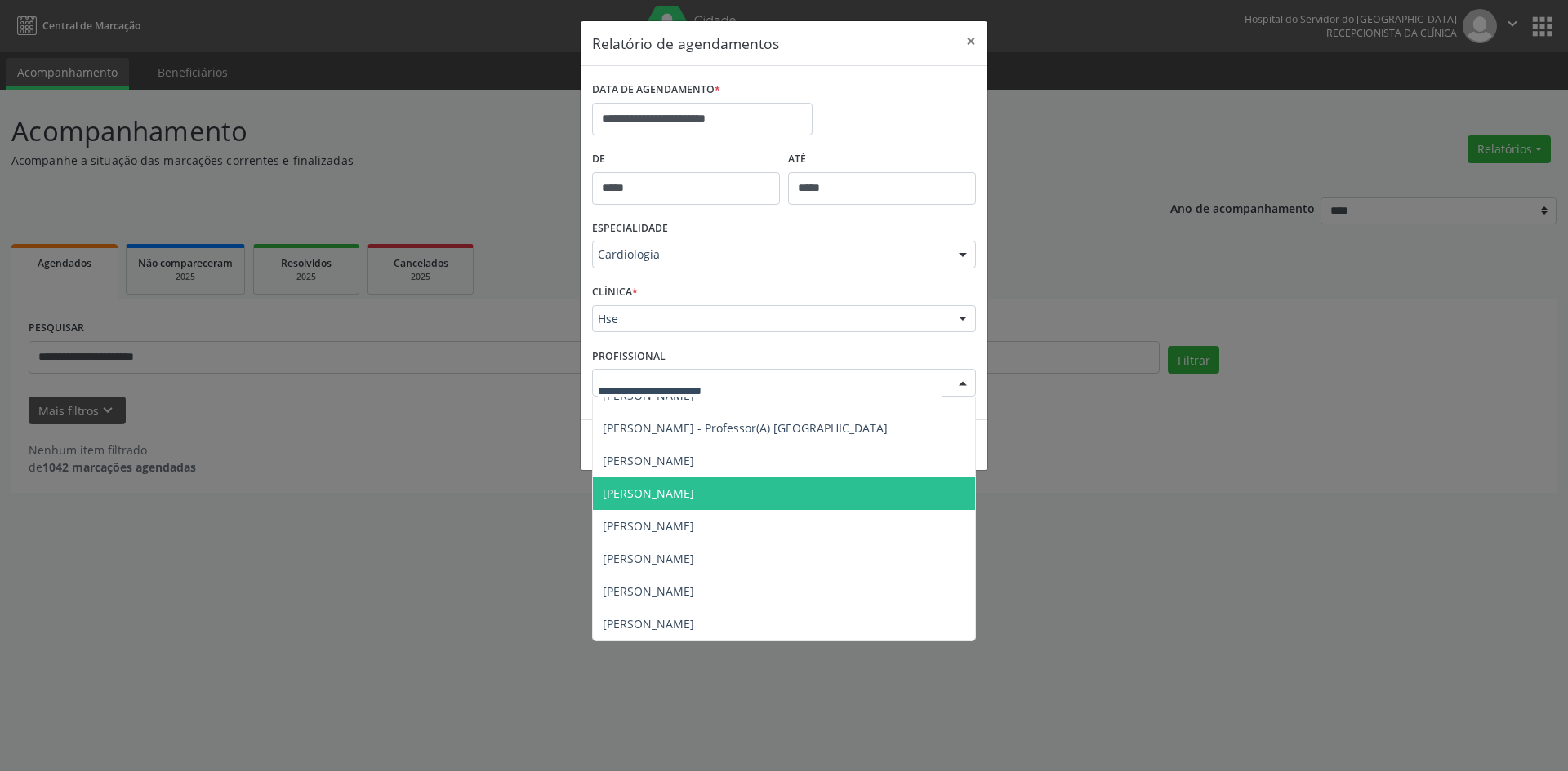
click at [654, 488] on span "[PERSON_NAME]" at bounding box center [648, 493] width 91 height 16
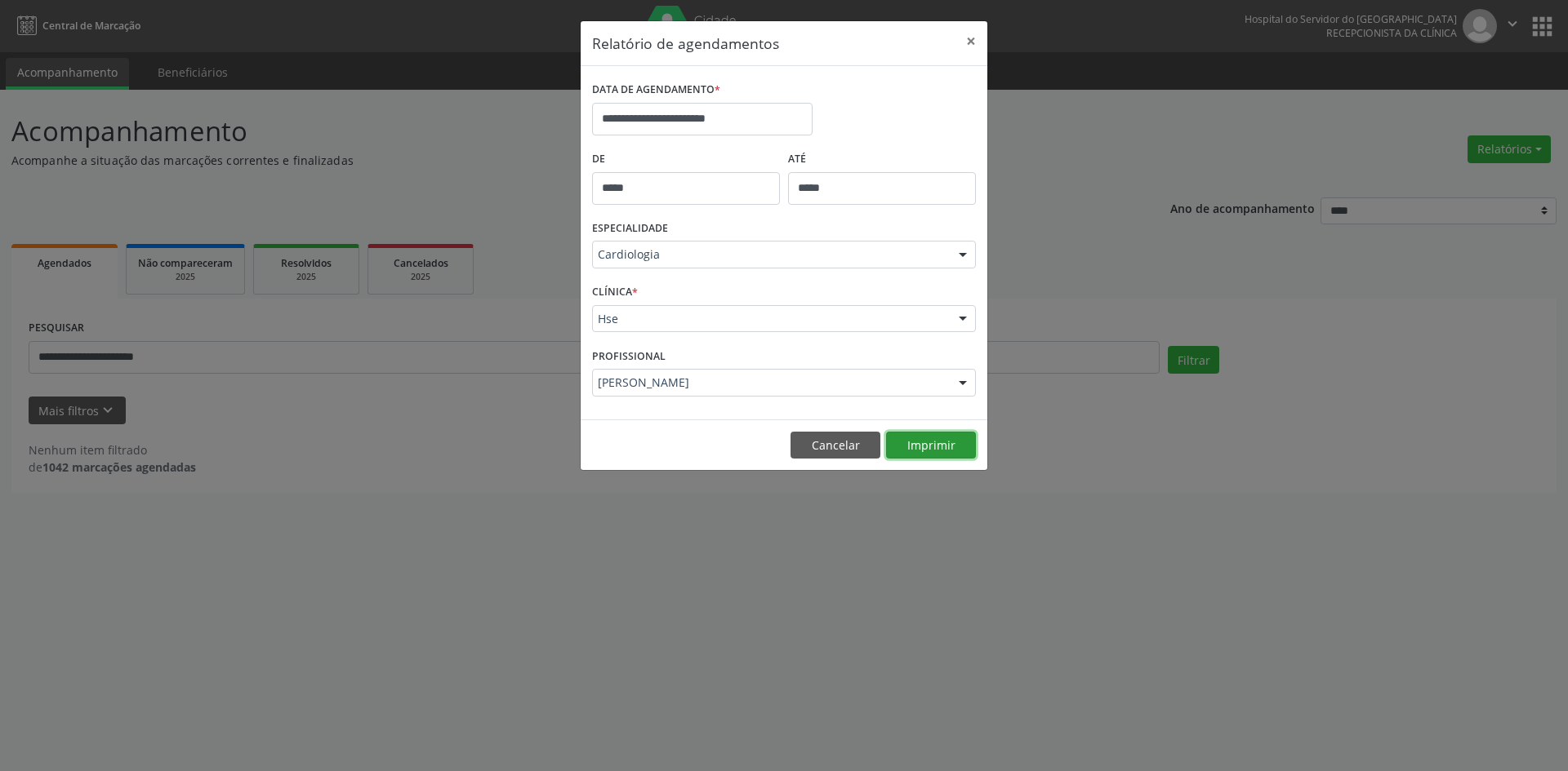
click at [924, 440] on button "Imprimir" at bounding box center [931, 445] width 90 height 27
